Goal: Find contact information: Find contact information

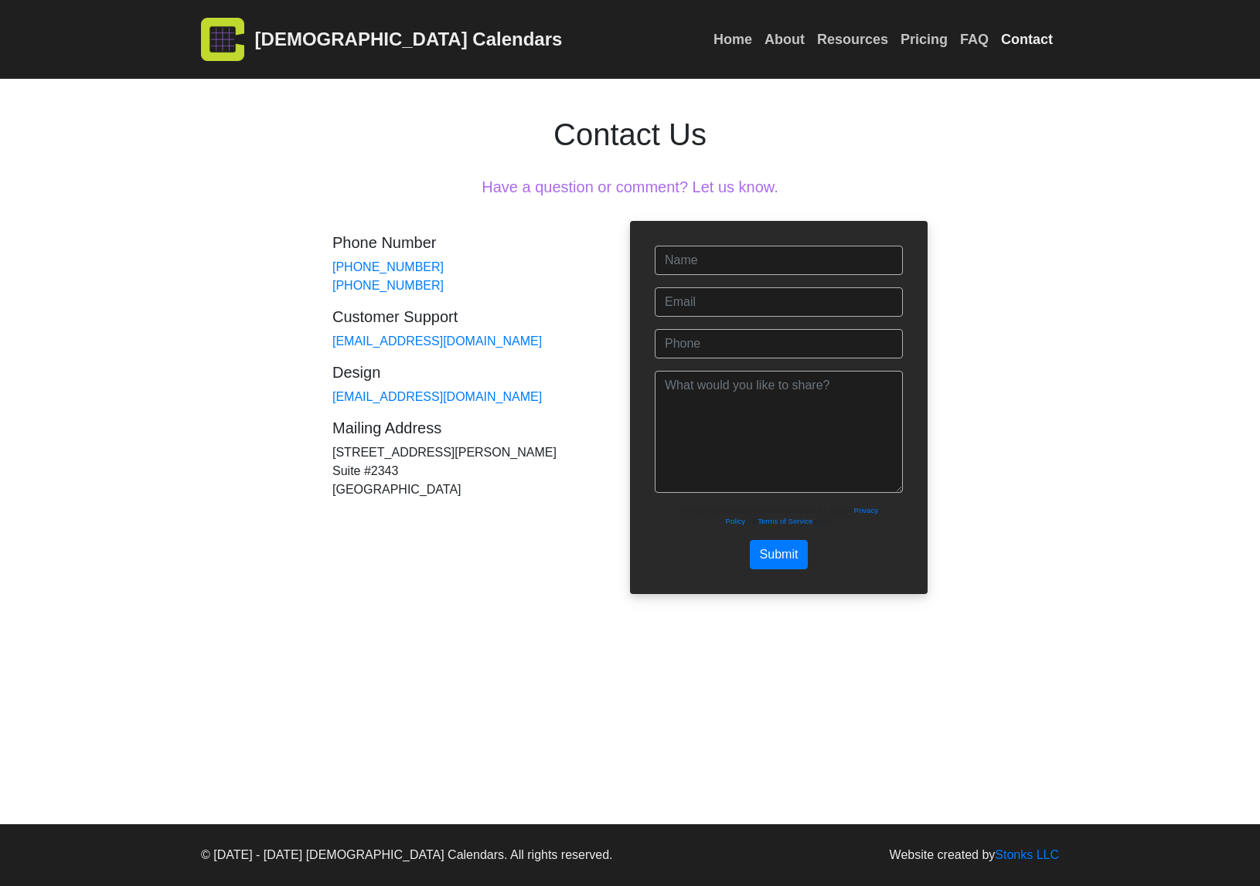
drag, startPoint x: 332, startPoint y: 455, endPoint x: 417, endPoint y: 488, distance: 91.7
click at [417, 488] on div "Contact Us Have a question or comment? Let us know. Name Email Phone Message Pl…" at bounding box center [630, 336] width 618 height 515
click at [410, 478] on div "Phone Number [PHONE_NUMBER] [PHONE_NUMBER] Customer Support [EMAIL_ADDRESS][DOM…" at bounding box center [481, 366] width 298 height 291
drag, startPoint x: 409, startPoint y: 470, endPoint x: 333, endPoint y: 472, distance: 75.8
click at [333, 472] on div "Phone Number [PHONE_NUMBER] [PHONE_NUMBER] Customer Support [EMAIL_ADDRESS][DOM…" at bounding box center [481, 366] width 298 height 291
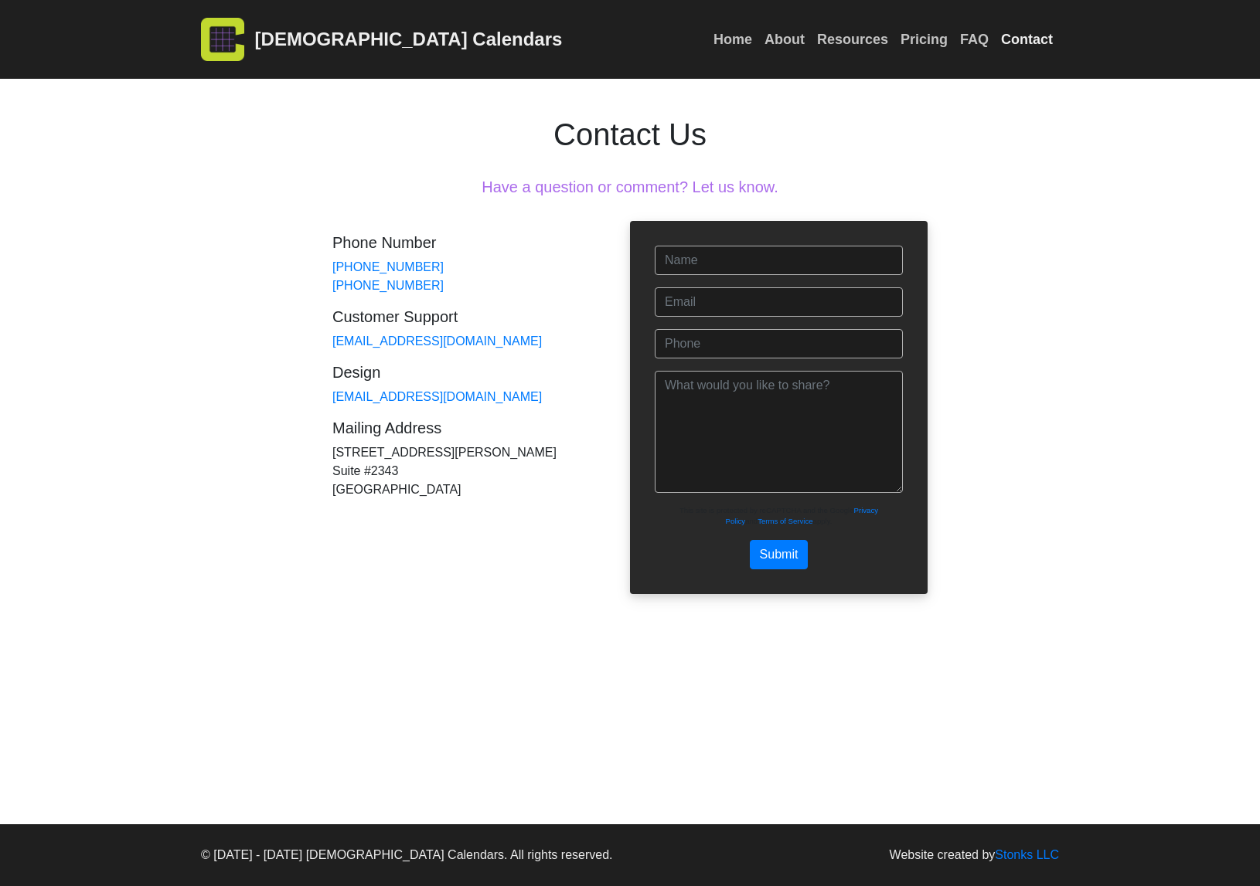
copy div "Suite #2343"
drag, startPoint x: 440, startPoint y: 260, endPoint x: 332, endPoint y: 263, distance: 107.4
click at [332, 263] on div "Phone Number [PHONE_NUMBER] [PHONE_NUMBER] Customer Support [EMAIL_ADDRESS][DOM…" at bounding box center [481, 366] width 298 height 291
copy link "[PHONE_NUMBER]"
